Goal: Book appointment/travel/reservation

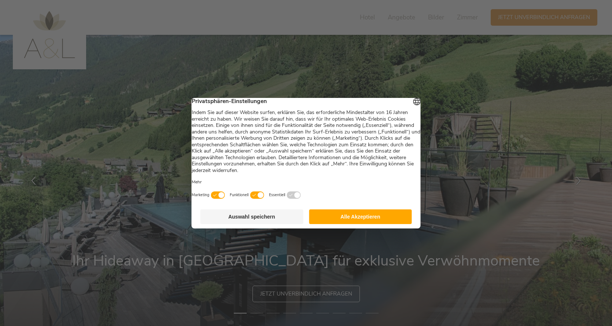
click at [349, 224] on button "Alle Akzeptieren" at bounding box center [360, 216] width 103 height 15
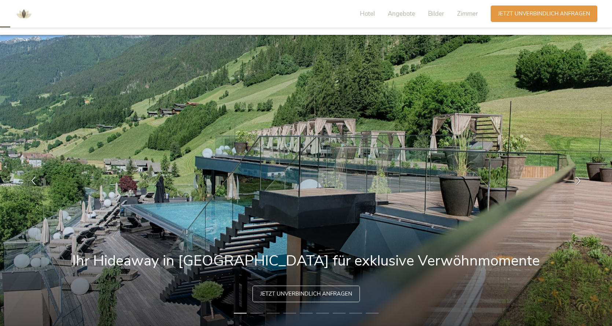
scroll to position [37, 0]
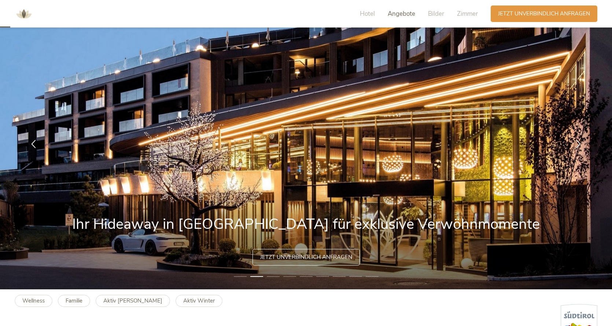
click at [410, 16] on span "Angebote" at bounding box center [401, 14] width 27 height 8
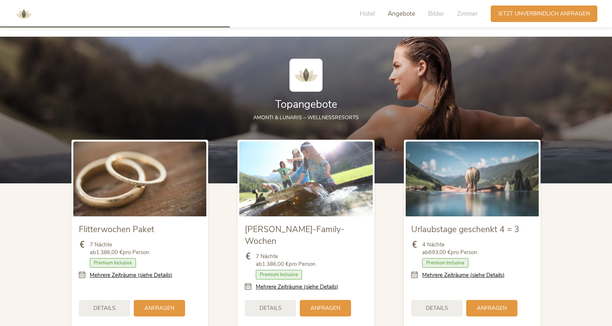
scroll to position [823, 0]
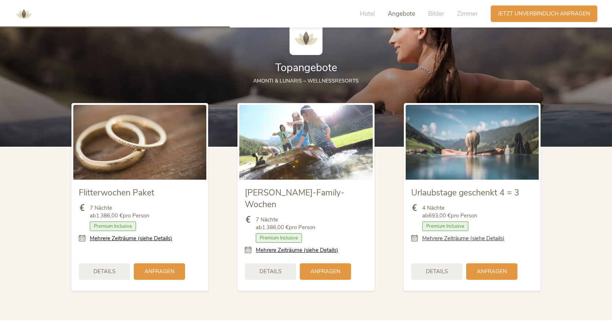
click at [474, 240] on link "Mehrere Zeiträume (siehe Details)" at bounding box center [463, 239] width 82 height 8
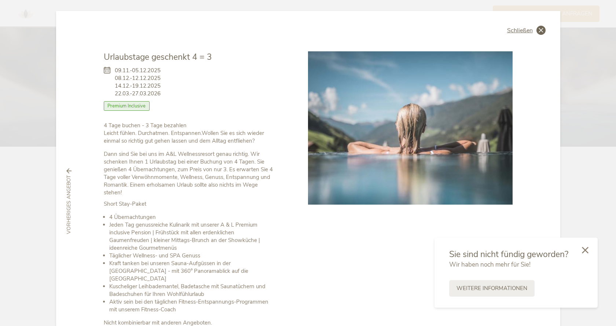
click at [537, 30] on icon at bounding box center [540, 30] width 9 height 9
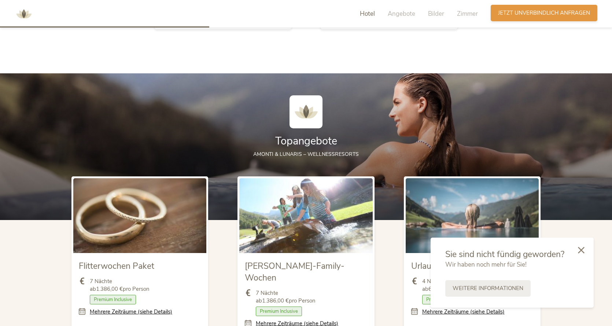
click at [539, 12] on span "Jetzt unverbindlich anfragen" at bounding box center [544, 13] width 92 height 8
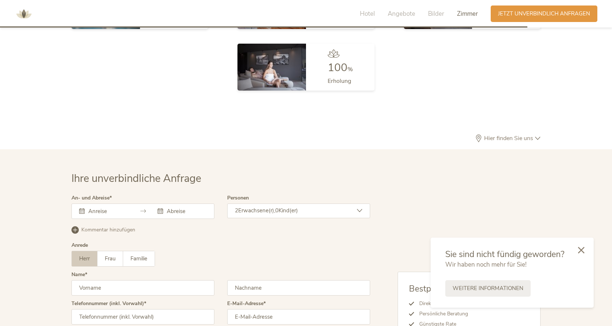
scroll to position [2194, 0]
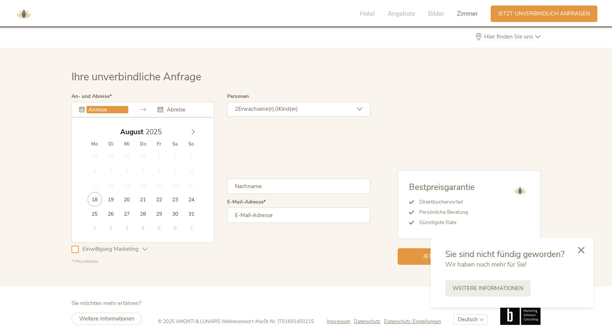
click at [104, 106] on input "text" at bounding box center [107, 109] width 42 height 7
type input "21.08.2025"
type input "24.08.2025"
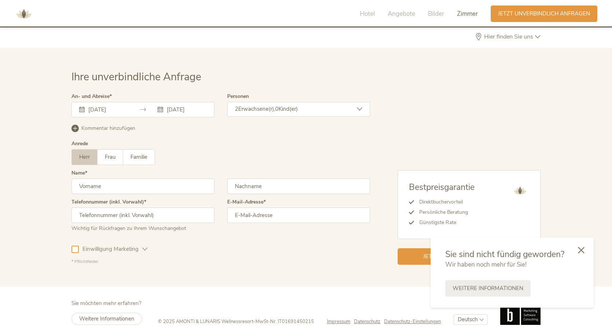
click at [110, 178] on input "text" at bounding box center [142, 185] width 143 height 15
type input "Christoph"
type input "Widmoser"
type input "06643446737"
type input "christoph@widmoser.at"
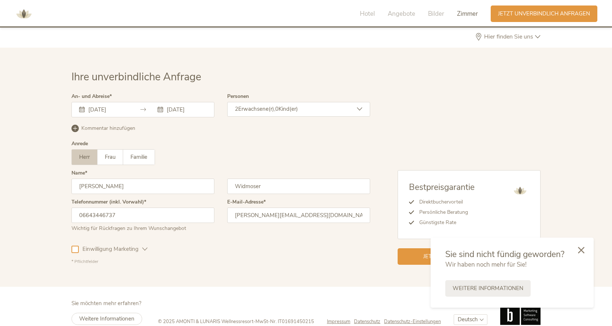
click at [77, 125] on icon at bounding box center [74, 128] width 7 height 7
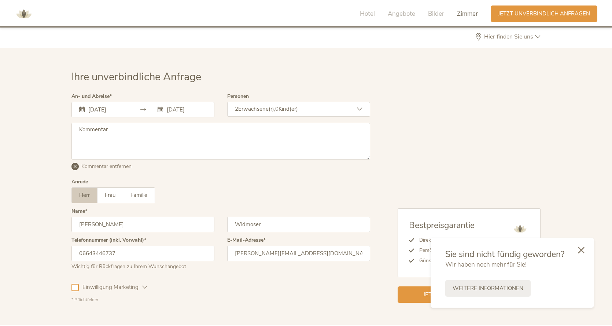
click at [88, 123] on textarea at bounding box center [220, 141] width 299 height 37
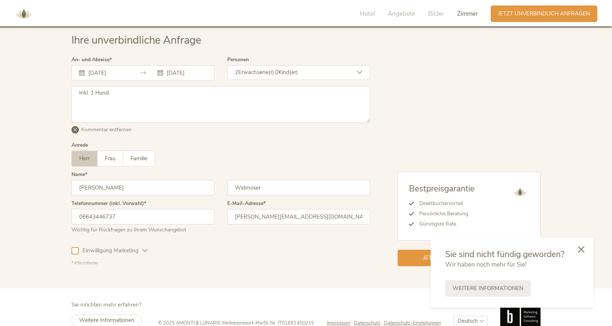
type textarea "Inkl. 1 Hund"
click at [583, 252] on icon at bounding box center [581, 249] width 7 height 7
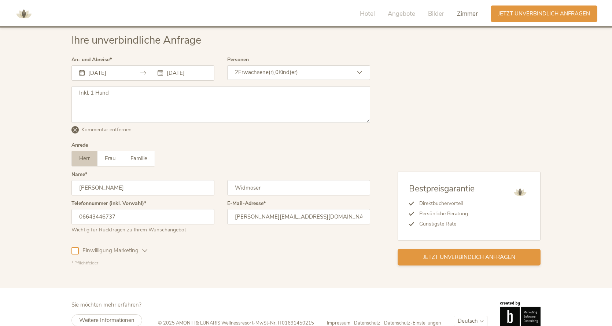
scroll to position [2232, 0]
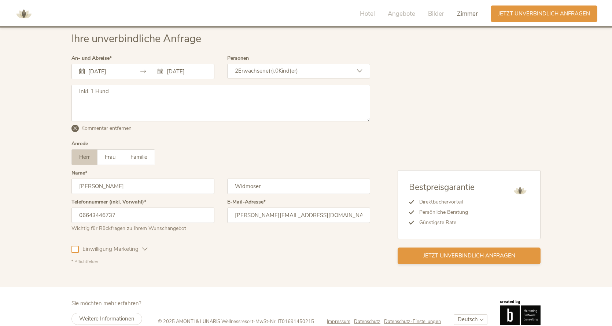
click at [454, 252] on span "Jetzt unverbindlich anfragen" at bounding box center [469, 256] width 92 height 8
